Goal: Task Accomplishment & Management: Manage account settings

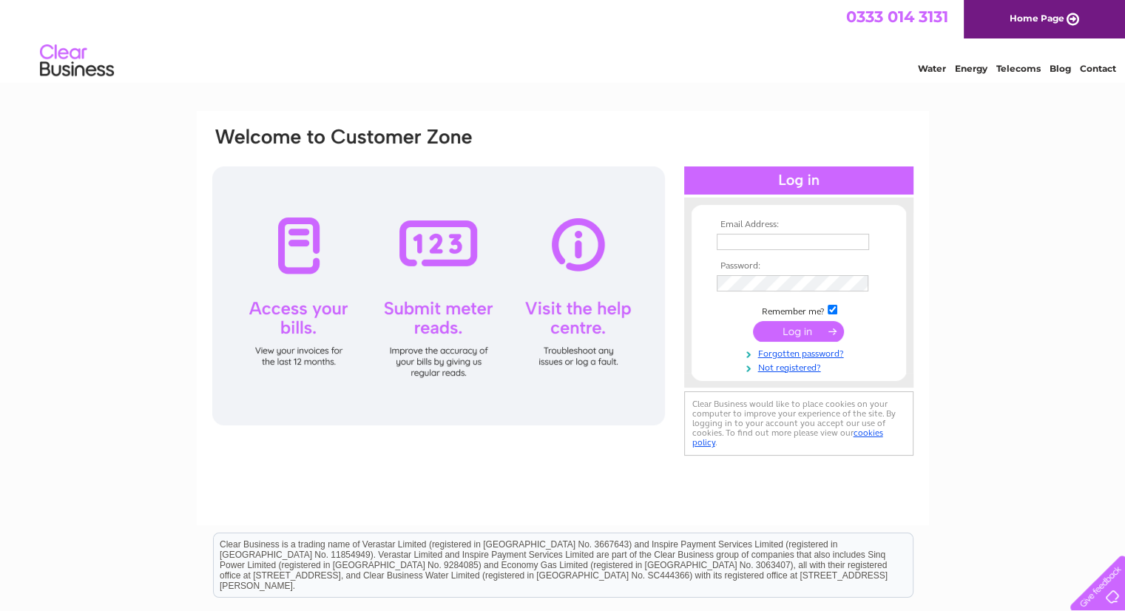
type input "info@capocottages.com"
click at [796, 334] on input "submit" at bounding box center [798, 331] width 91 height 21
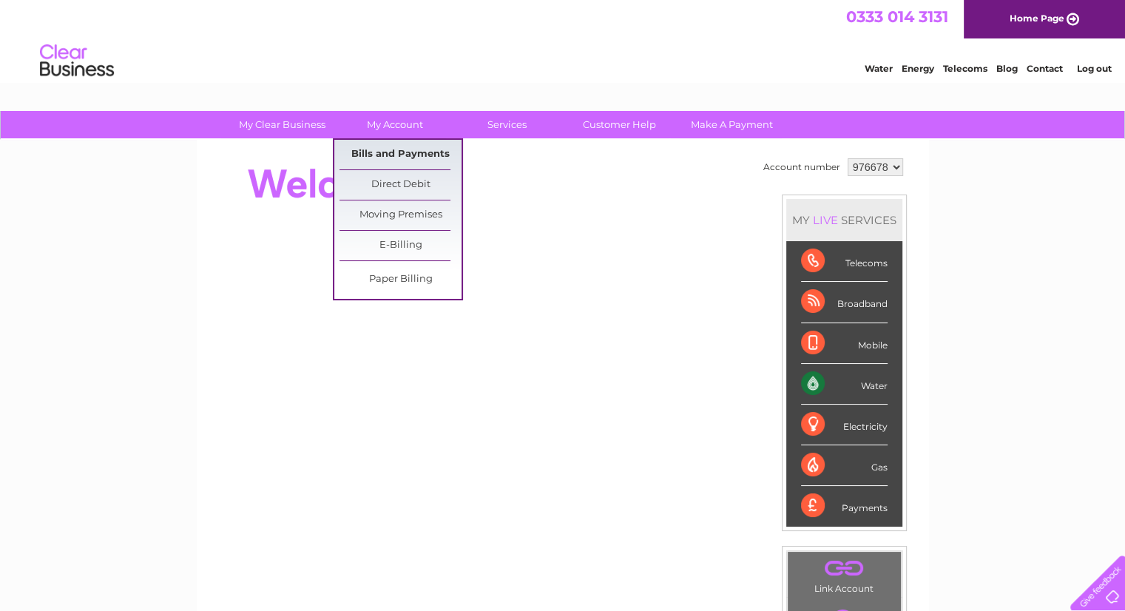
click at [401, 152] on link "Bills and Payments" at bounding box center [400, 155] width 122 height 30
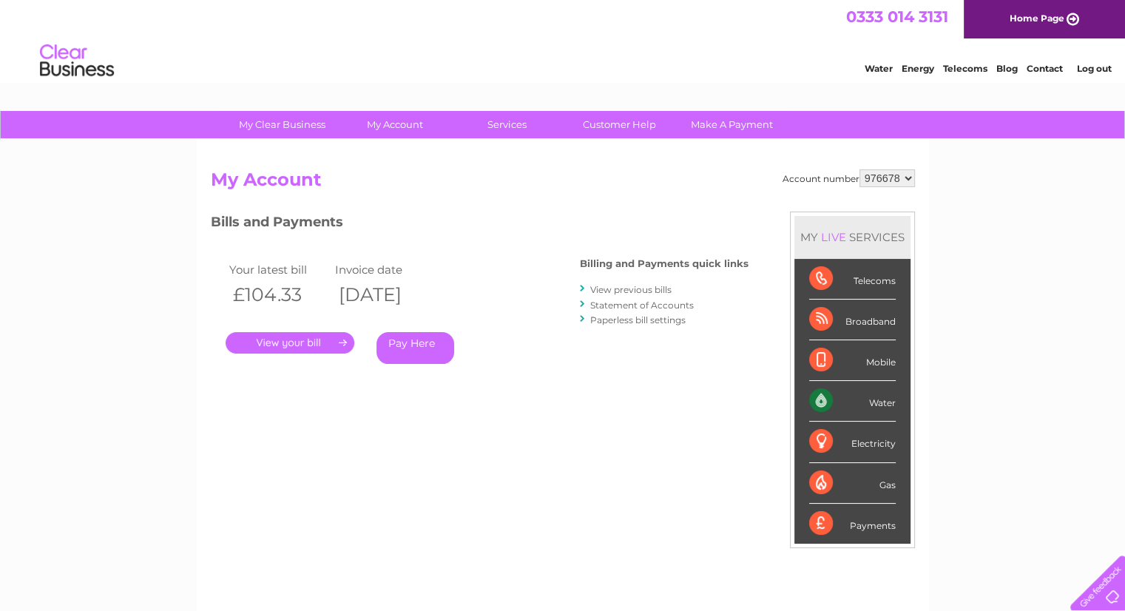
click at [288, 342] on link "." at bounding box center [290, 342] width 129 height 21
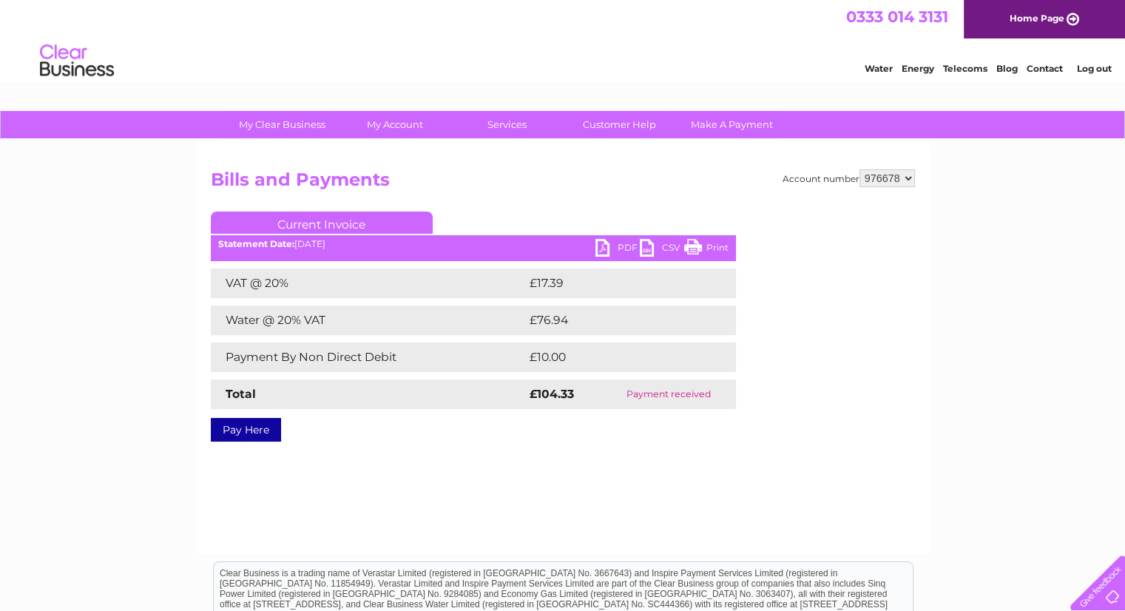
click at [613, 248] on link "PDF" at bounding box center [617, 249] width 44 height 21
